Goal: Transaction & Acquisition: Obtain resource

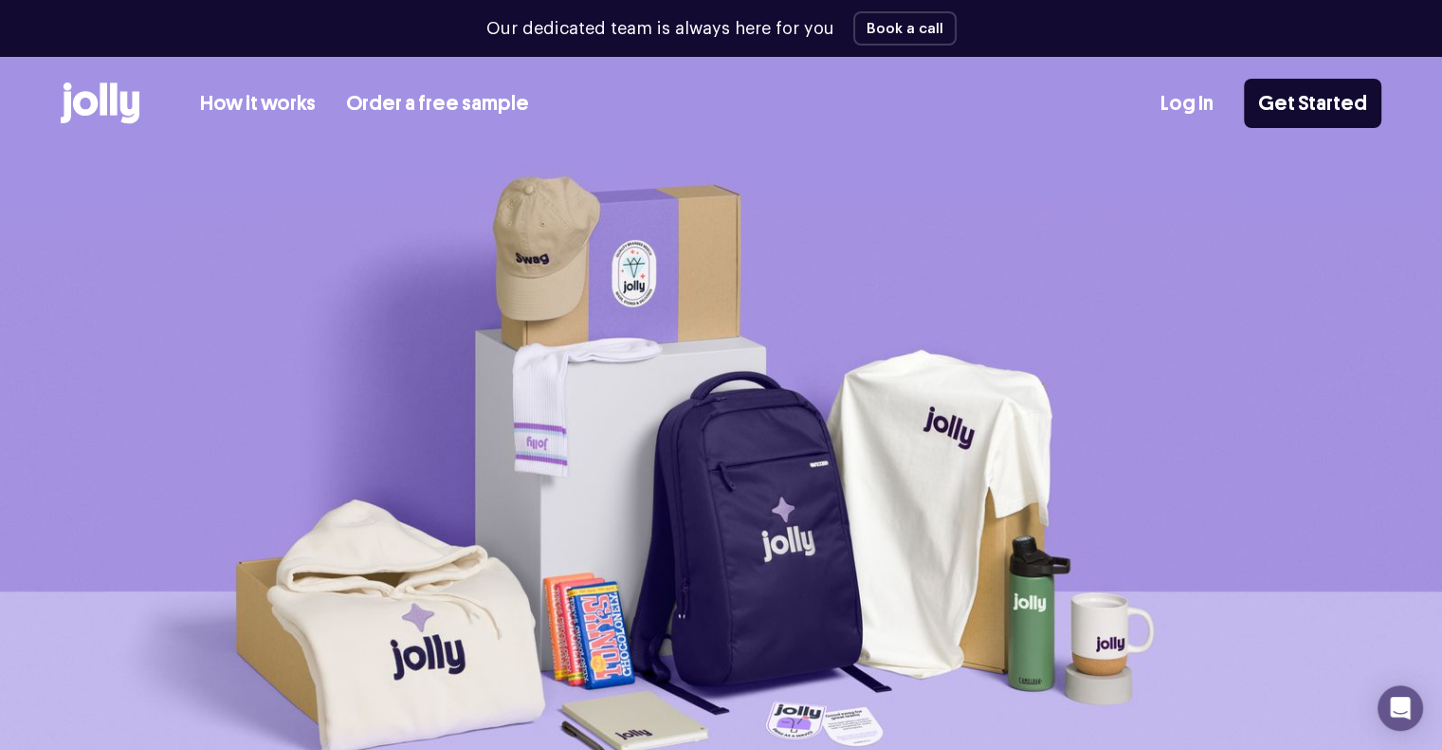
click at [240, 104] on link "How it works" at bounding box center [258, 103] width 116 height 31
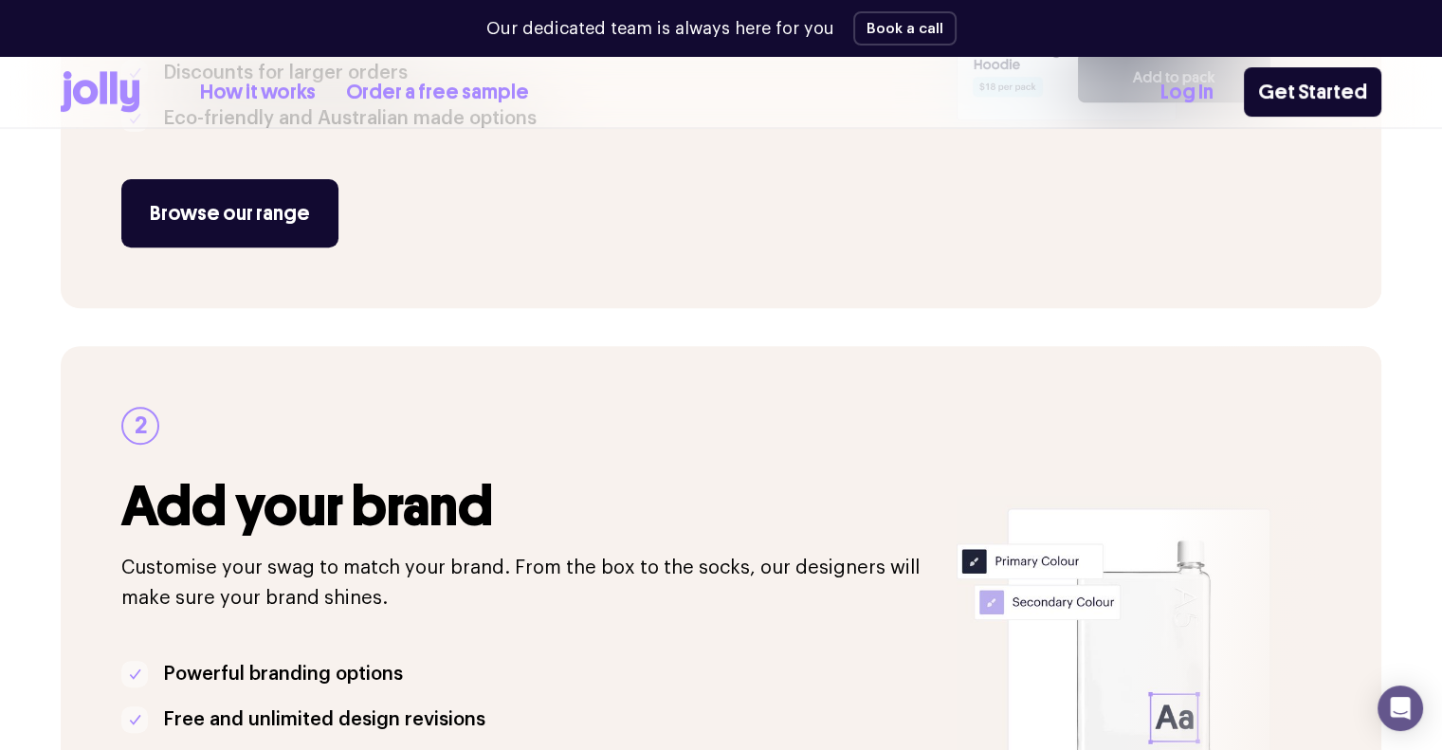
scroll to position [656, 0]
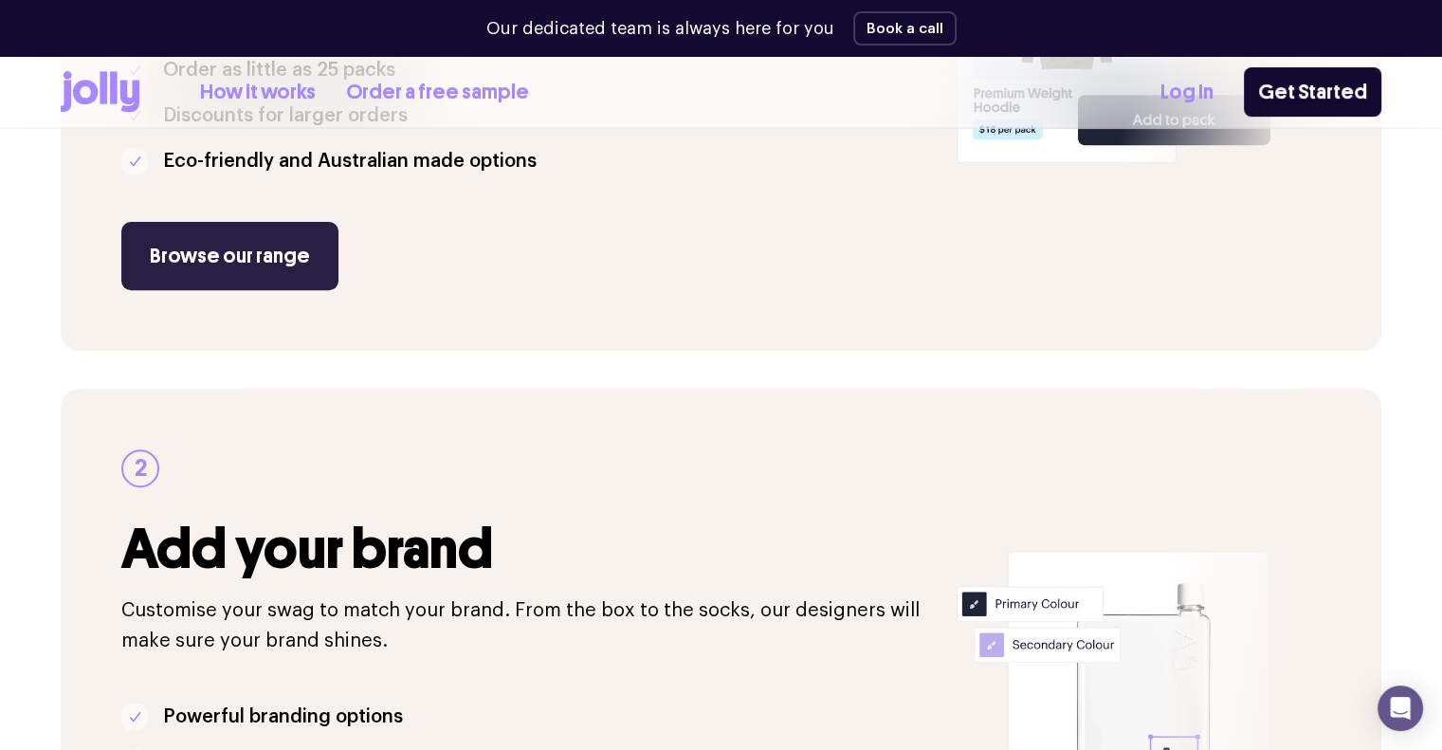
click at [248, 260] on link "Browse our range" at bounding box center [229, 256] width 217 height 68
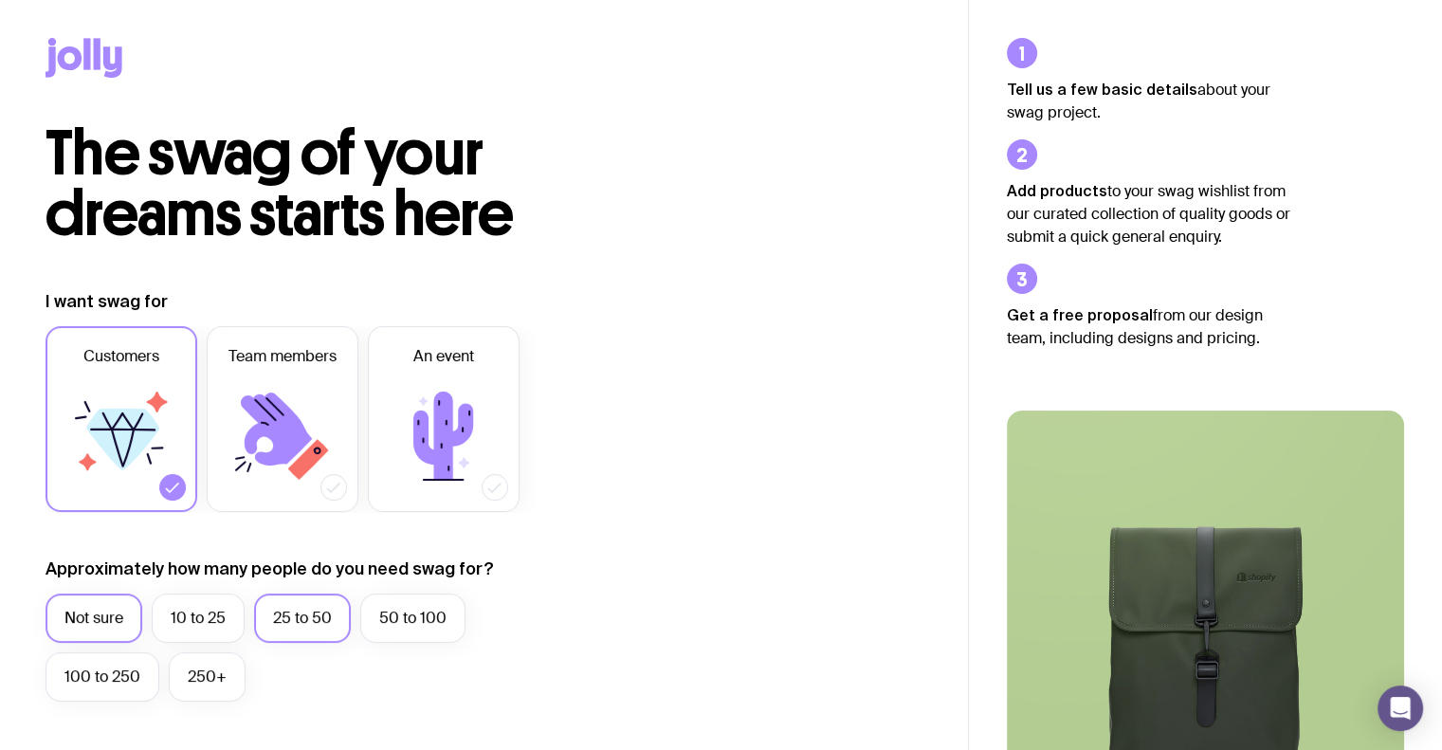
click at [281, 623] on label "25 to 50" at bounding box center [302, 617] width 97 height 49
click at [0, 0] on input "25 to 50" at bounding box center [0, 0] width 0 height 0
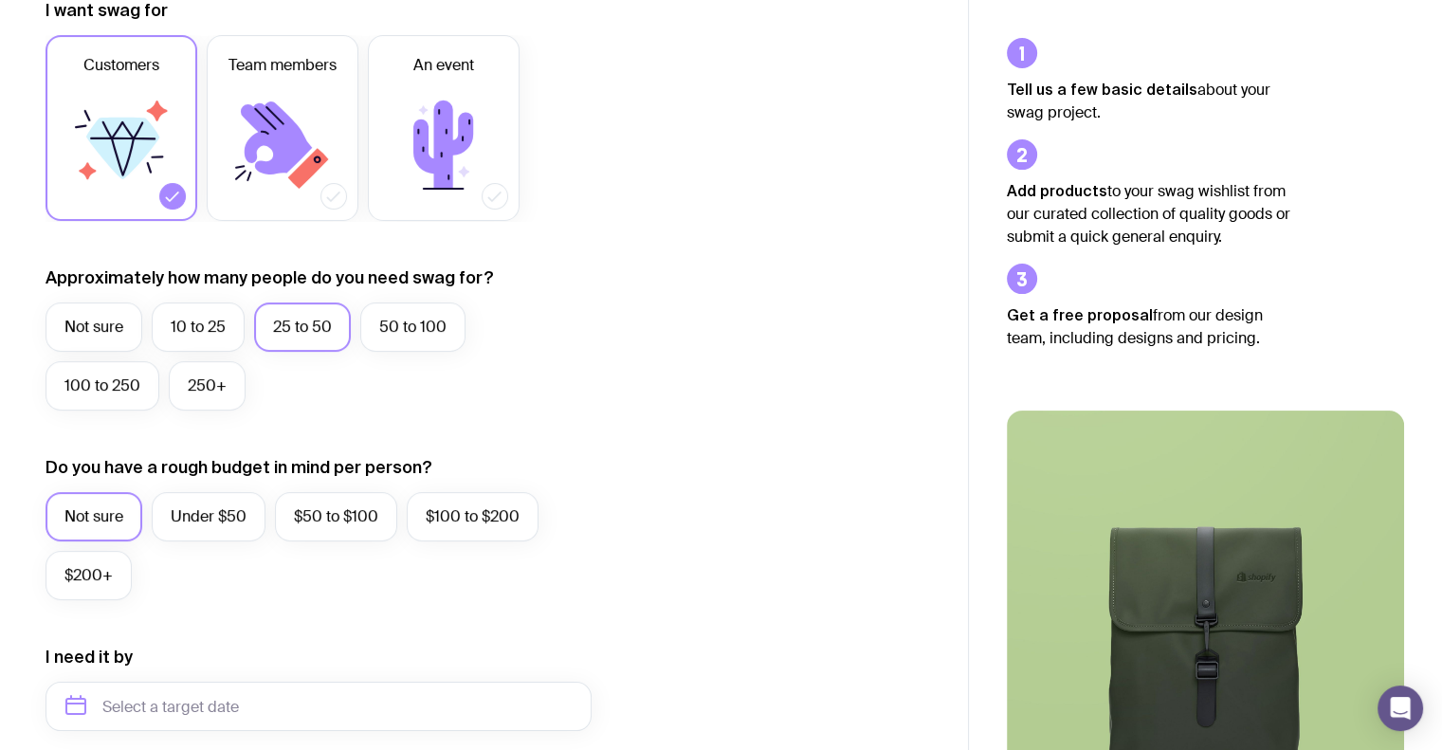
scroll to position [294, 0]
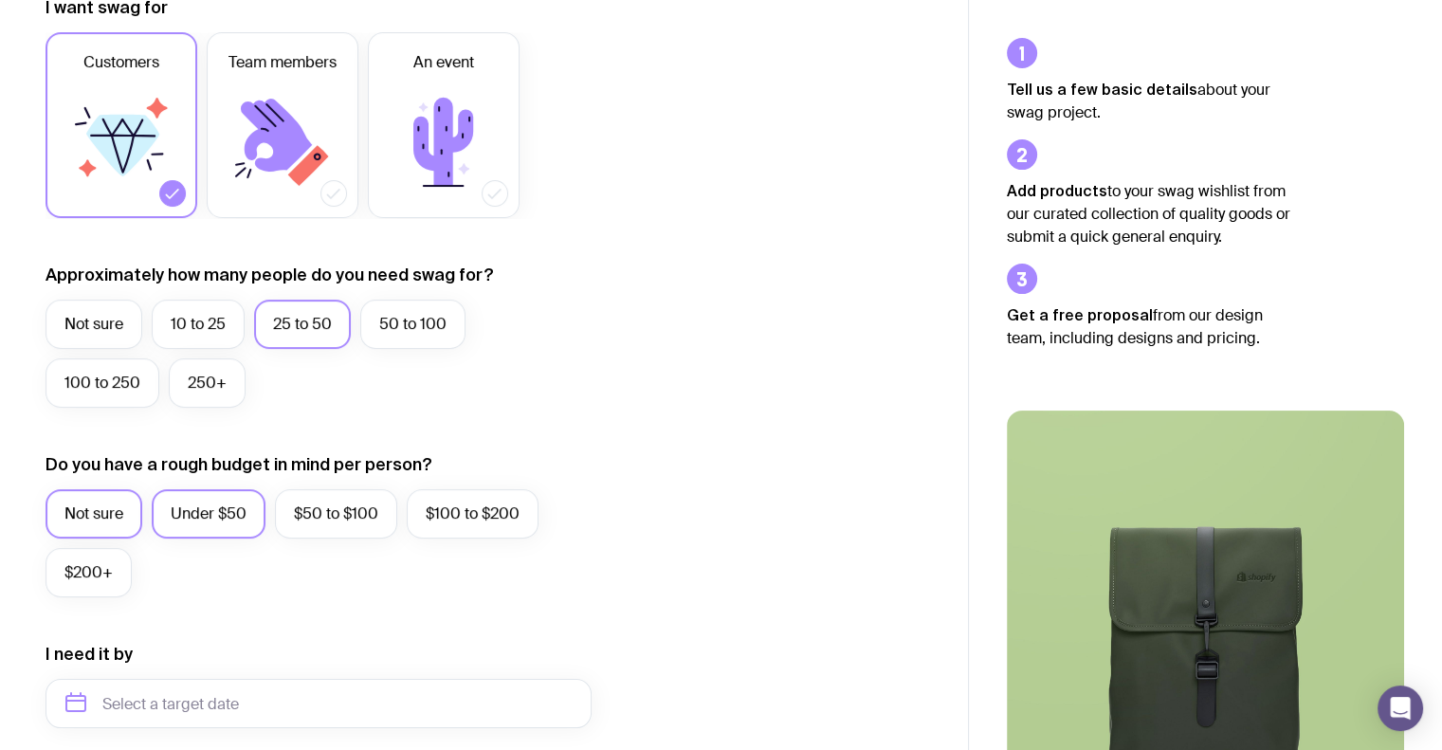
click at [216, 514] on label "Under $50" at bounding box center [209, 513] width 114 height 49
click at [0, 0] on input "Under $50" at bounding box center [0, 0] width 0 height 0
click at [273, 599] on div "Not sure Under $50 $50 to $100 $100 to $200 $200+" at bounding box center [319, 548] width 546 height 118
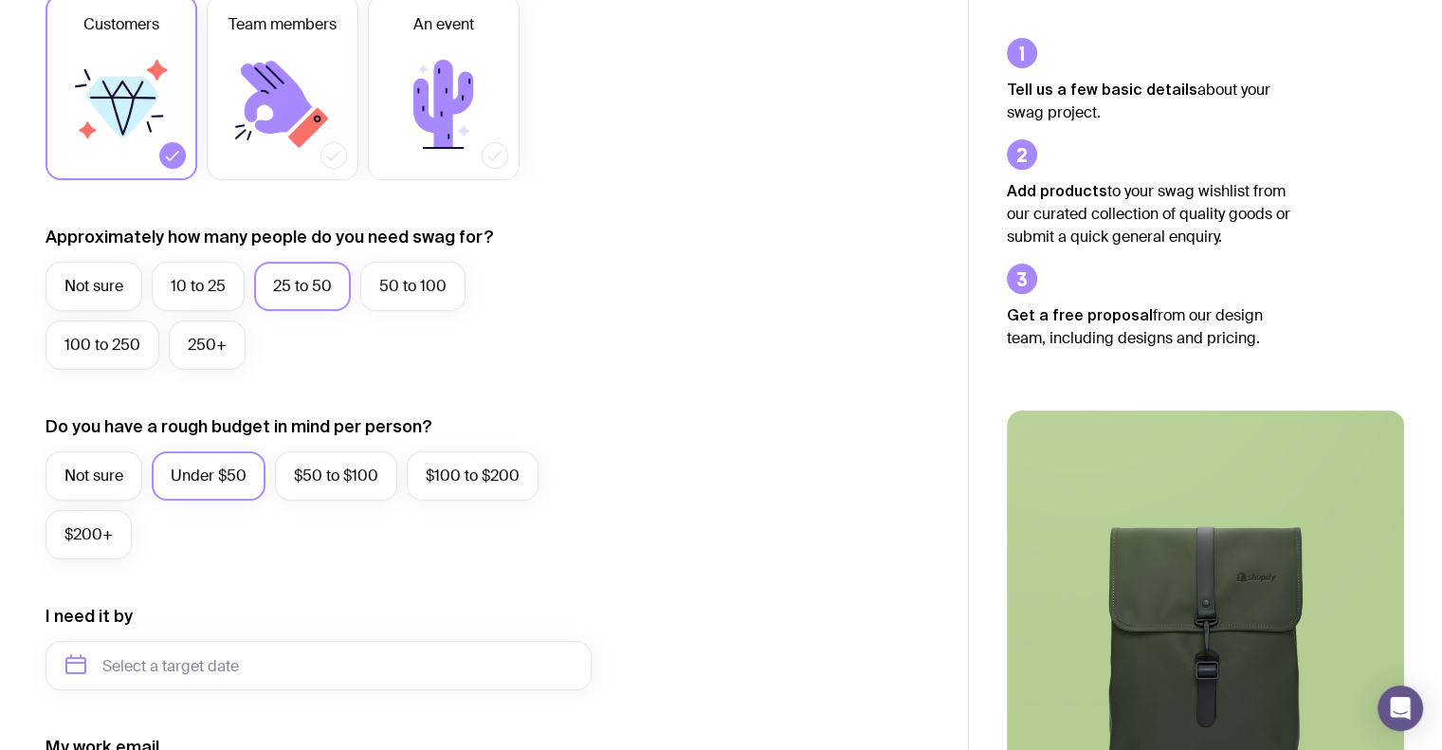
scroll to position [408, 0]
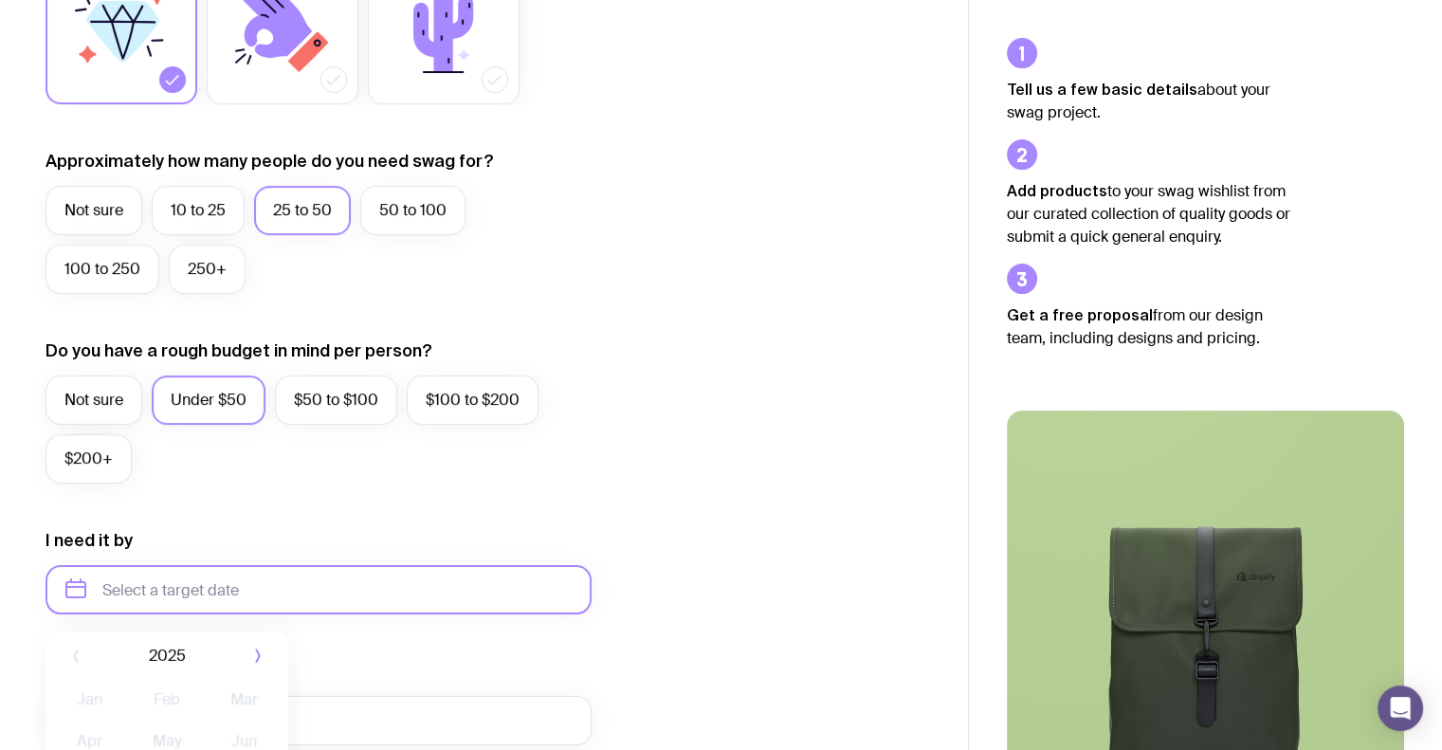
click at [273, 599] on input "text" at bounding box center [319, 589] width 546 height 49
click at [363, 665] on div "My work email" at bounding box center [319, 702] width 546 height 85
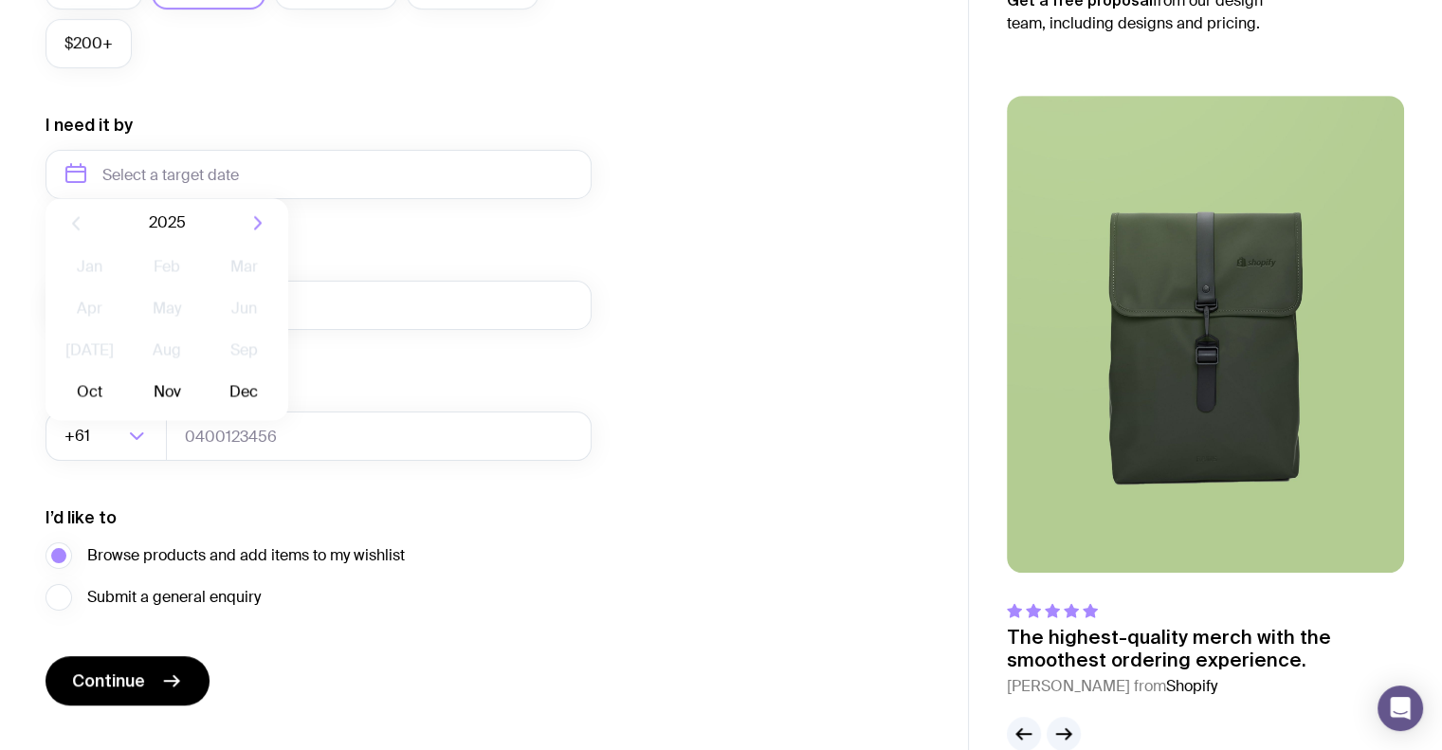
scroll to position [861, 0]
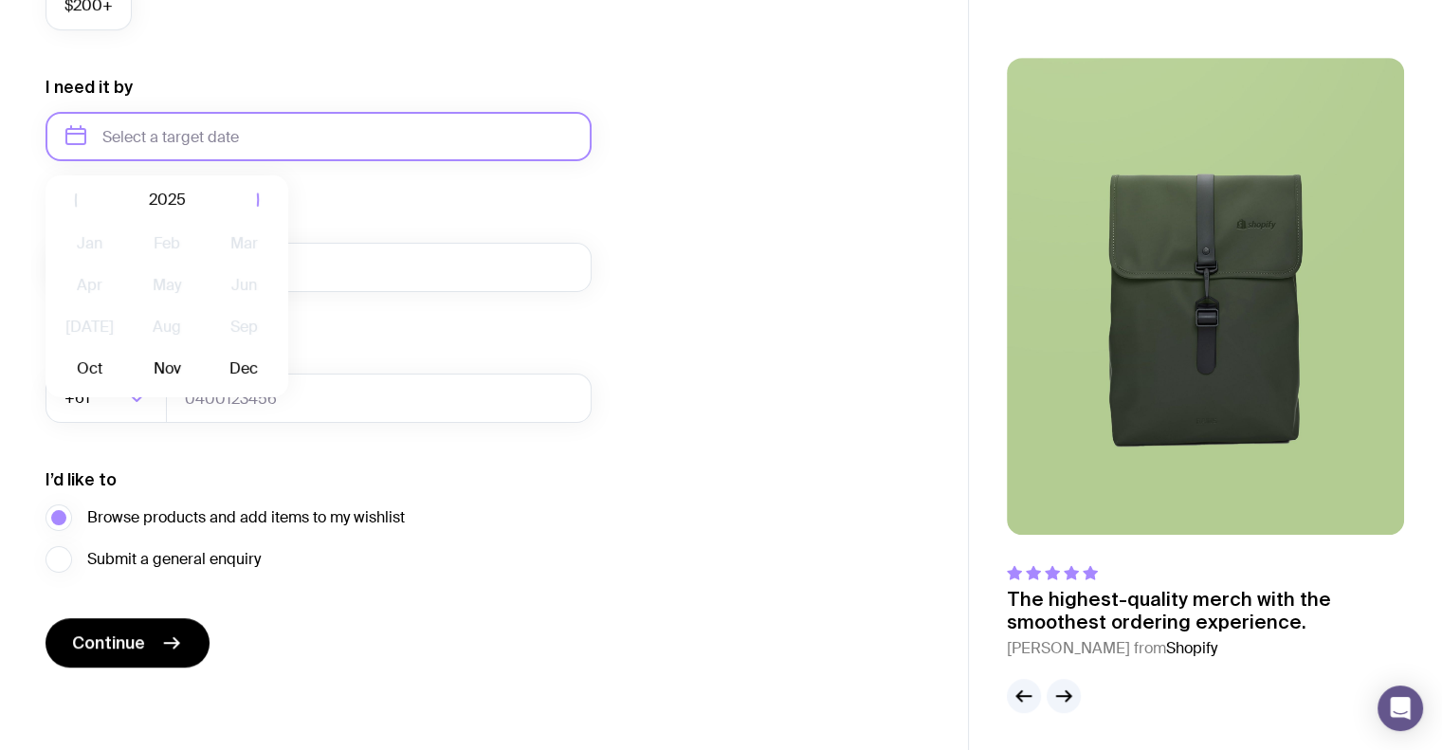
click at [134, 140] on input "text" at bounding box center [319, 136] width 546 height 49
click at [96, 356] on button "Oct" at bounding box center [89, 370] width 69 height 38
type input "October 2025"
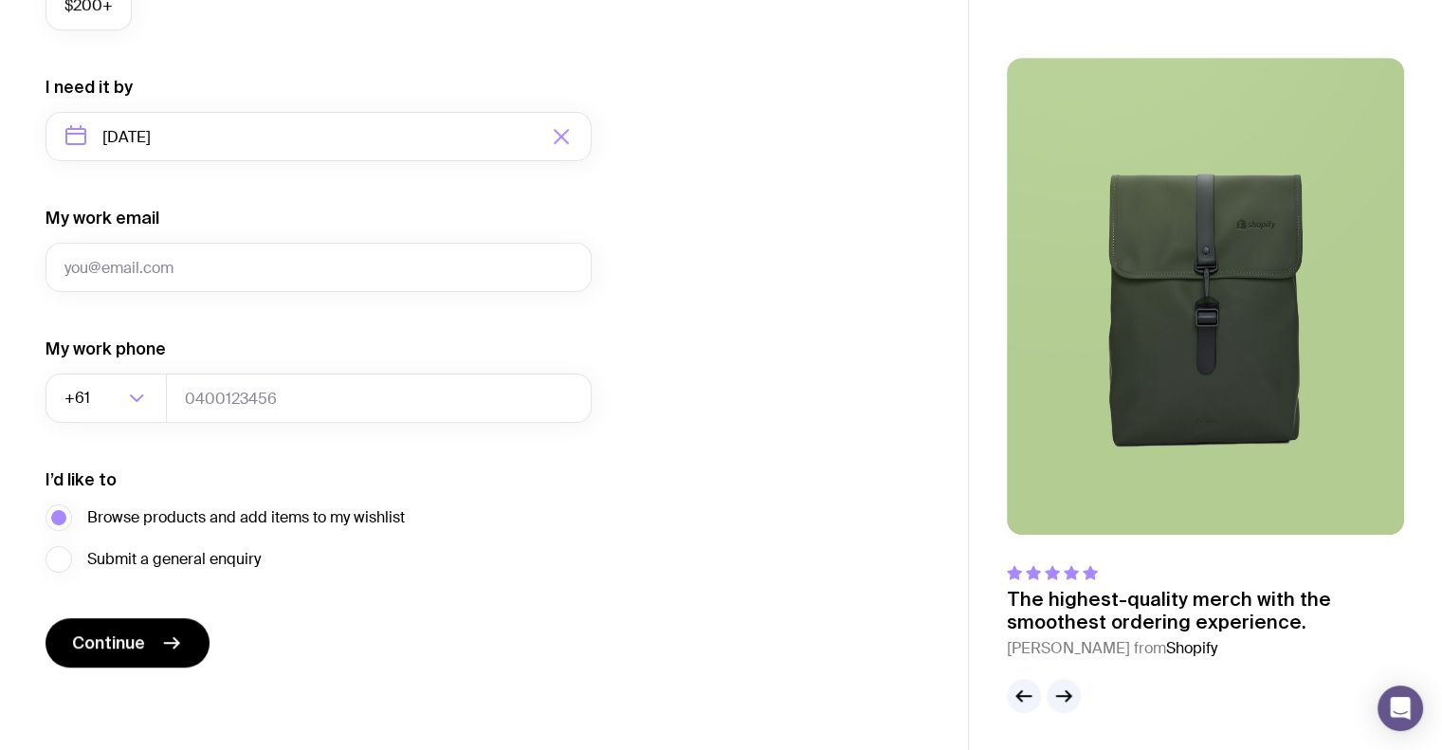
click at [598, 557] on div "I want swag for Customers Team members An event Approximately how many people d…" at bounding box center [484, 48] width 877 height 1238
